Goal: Task Accomplishment & Management: Use online tool/utility

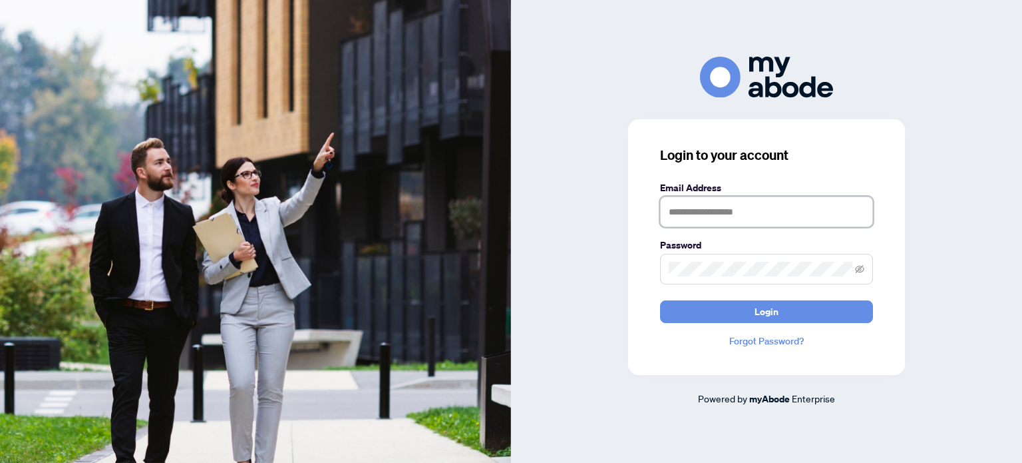
click at [795, 205] on input "text" at bounding box center [766, 211] width 213 height 31
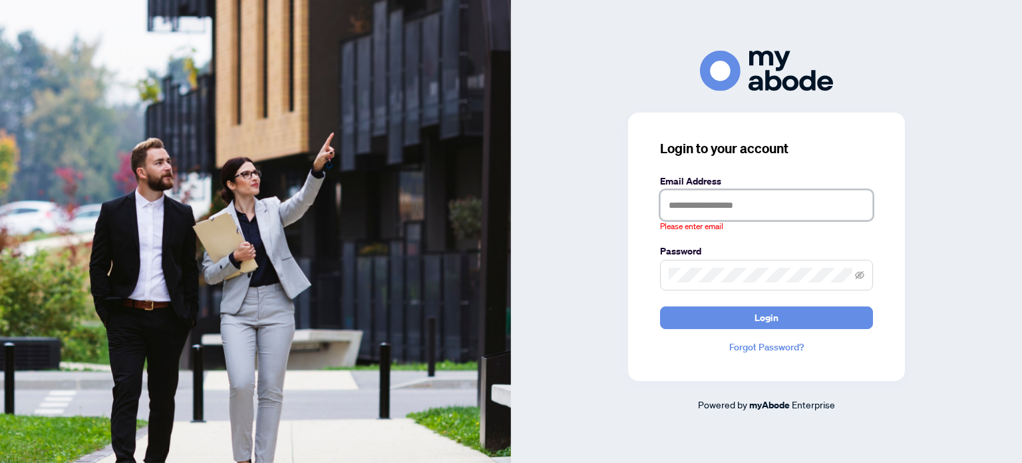
type input "**********"
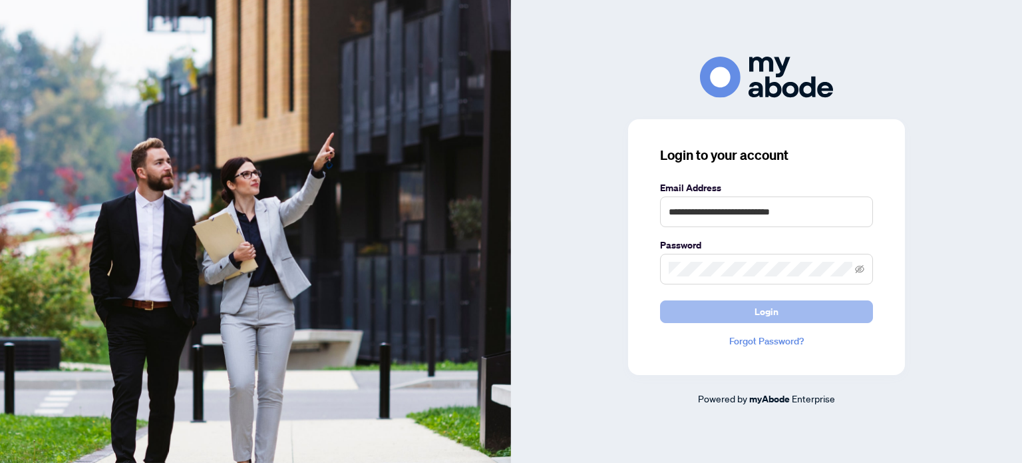
click at [769, 314] on span "Login" at bounding box center [767, 311] width 24 height 21
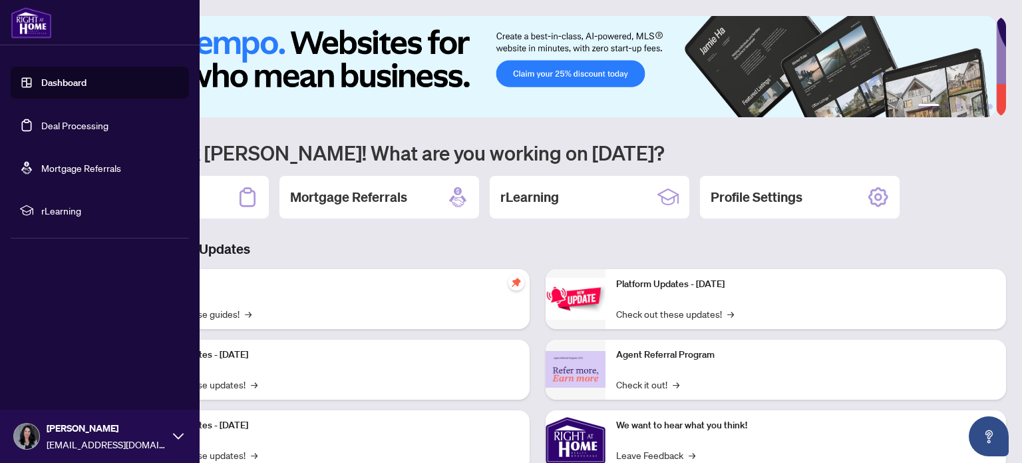
click at [51, 131] on link "Deal Processing" at bounding box center [74, 125] width 67 height 12
